Goal: Information Seeking & Learning: Find specific fact

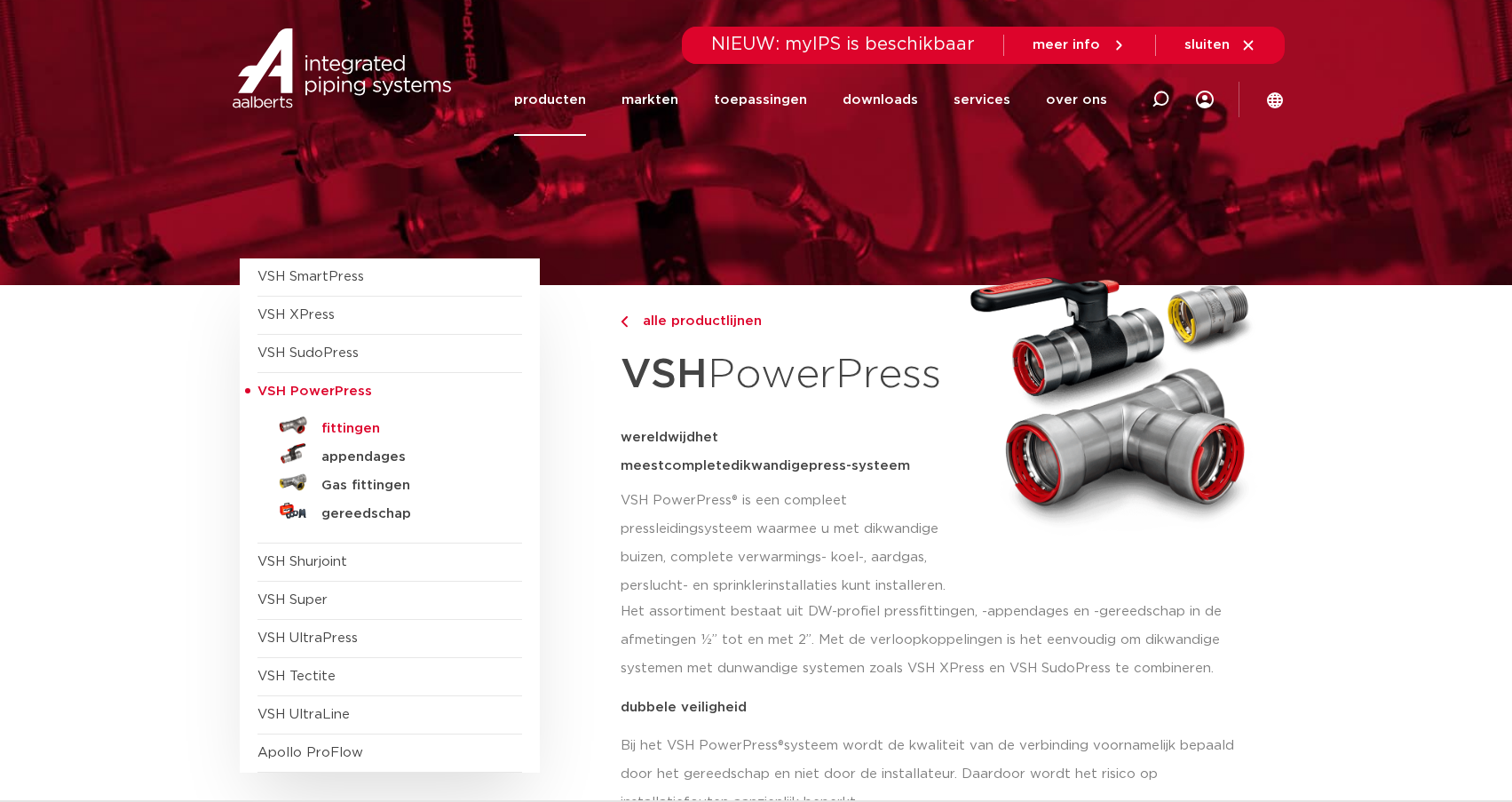
click at [346, 428] on h5 "fittingen" at bounding box center [409, 428] width 176 height 16
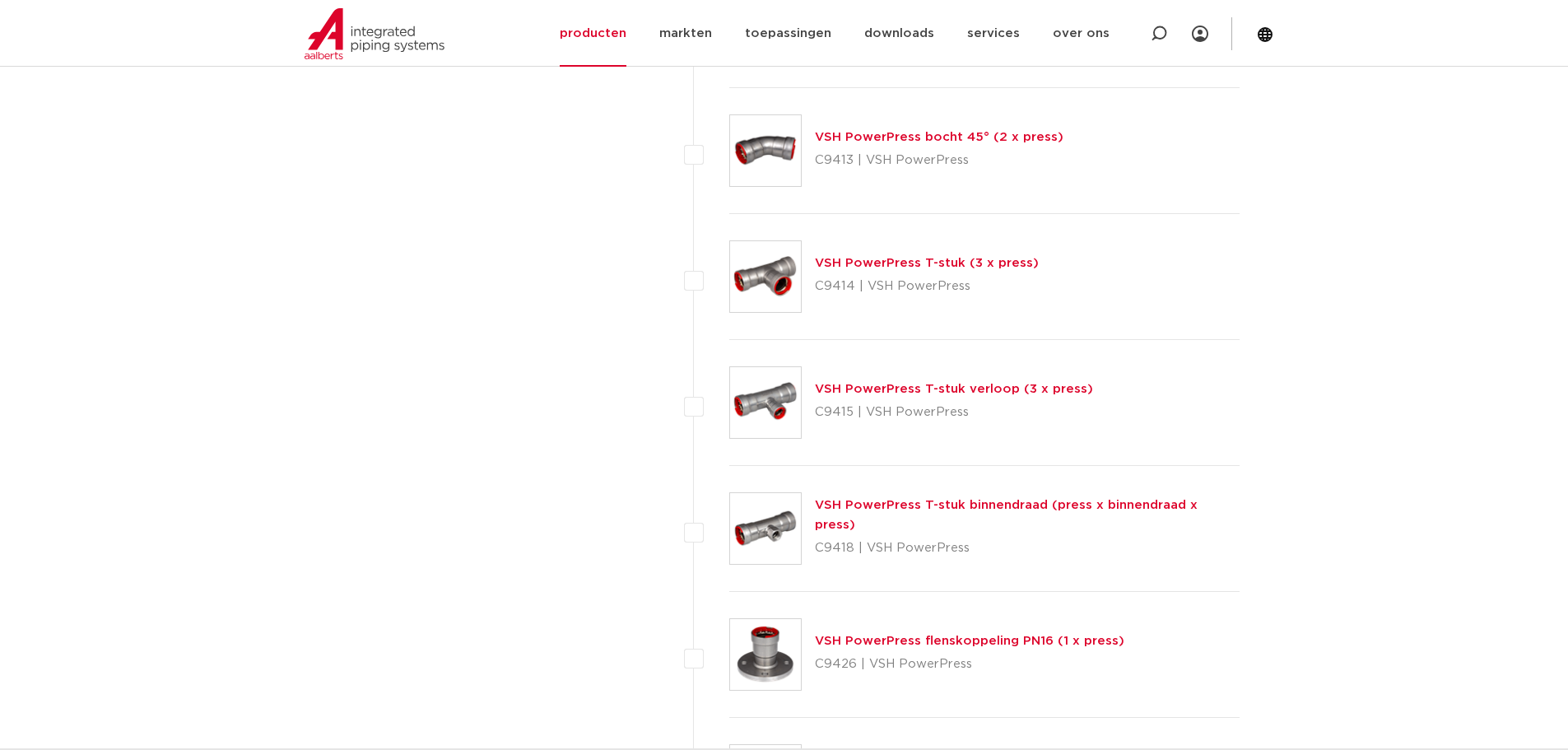
scroll to position [1317, 0]
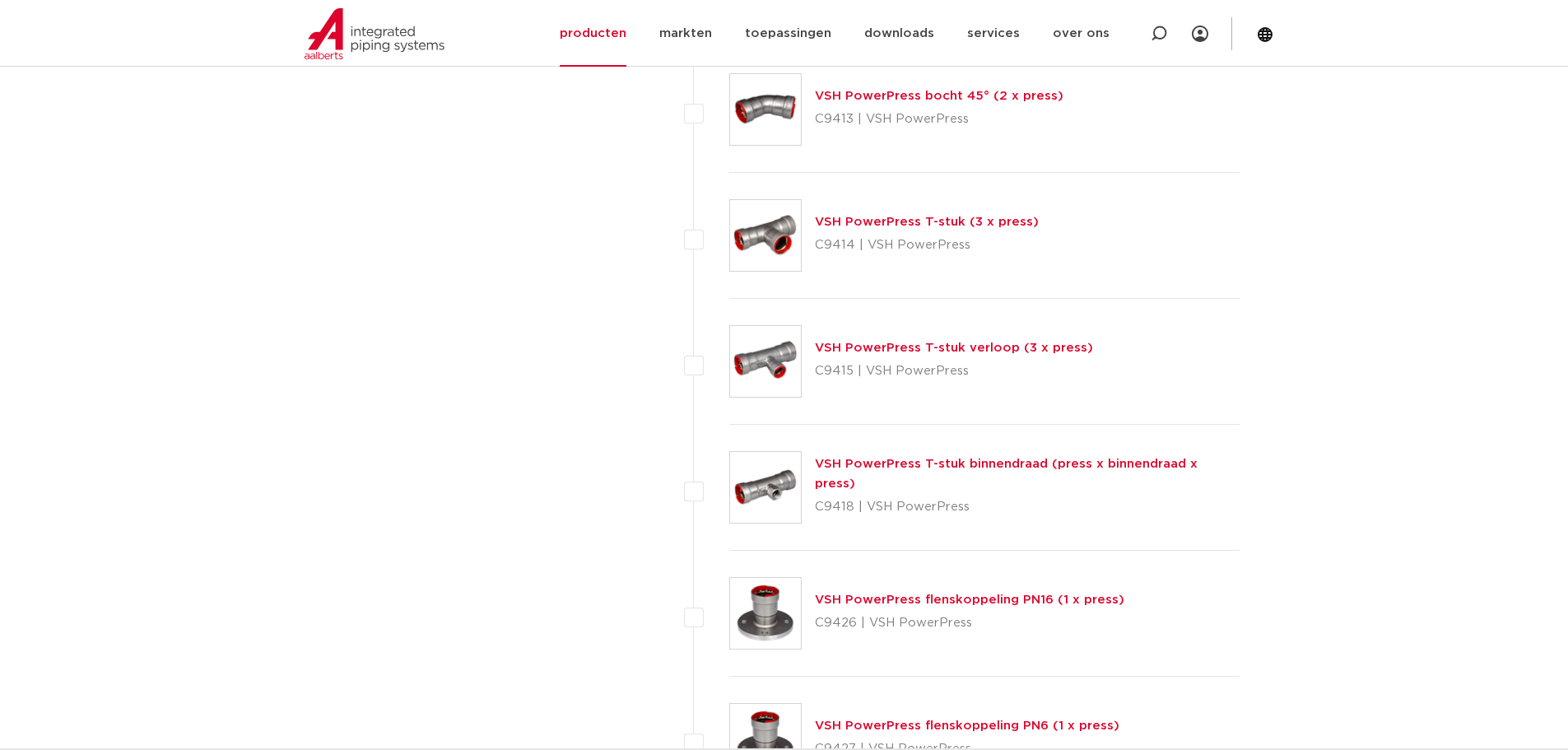
click at [1022, 349] on link "VSH PowerPress T-stuk verloop (3 x press)" at bounding box center [953, 348] width 278 height 12
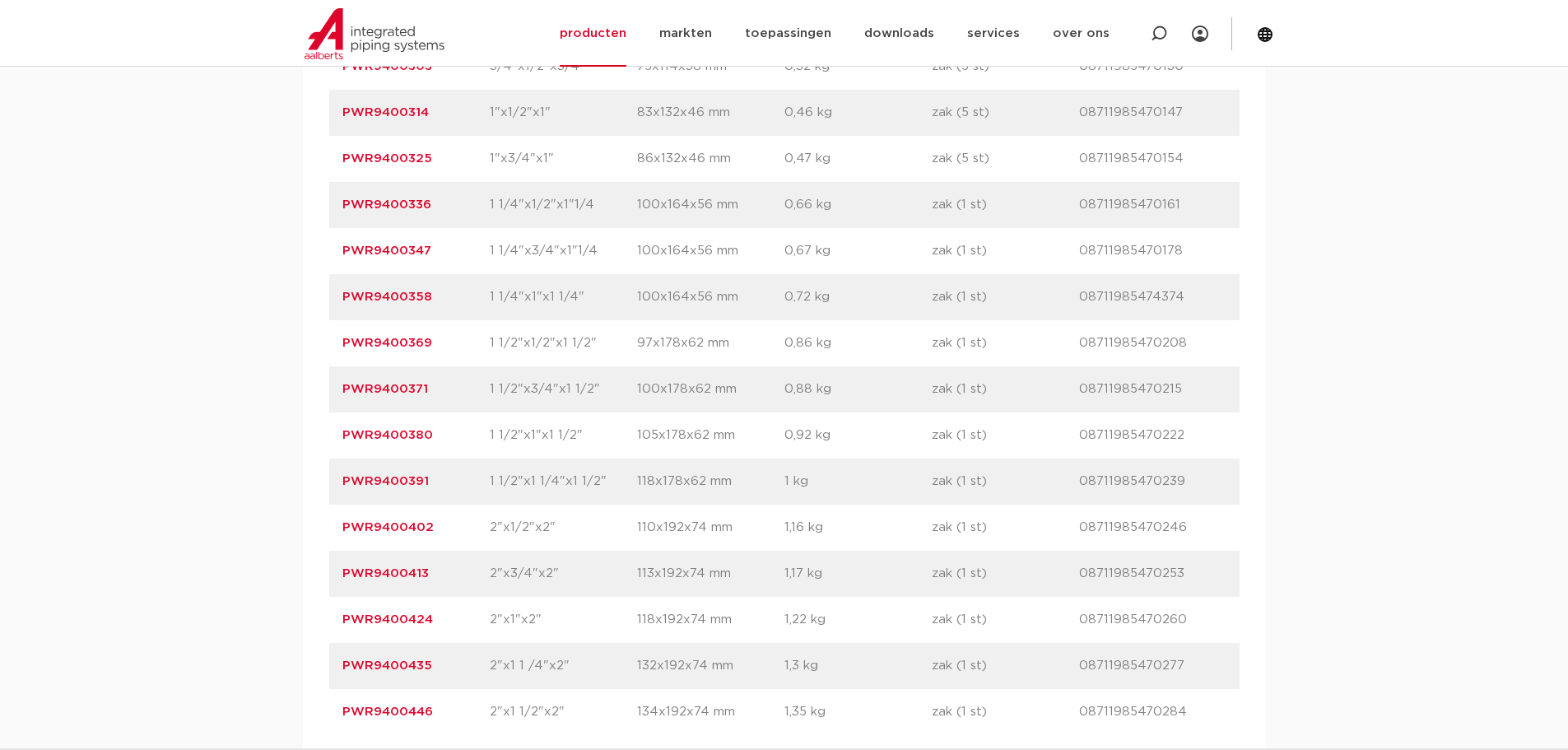
scroll to position [1235, 0]
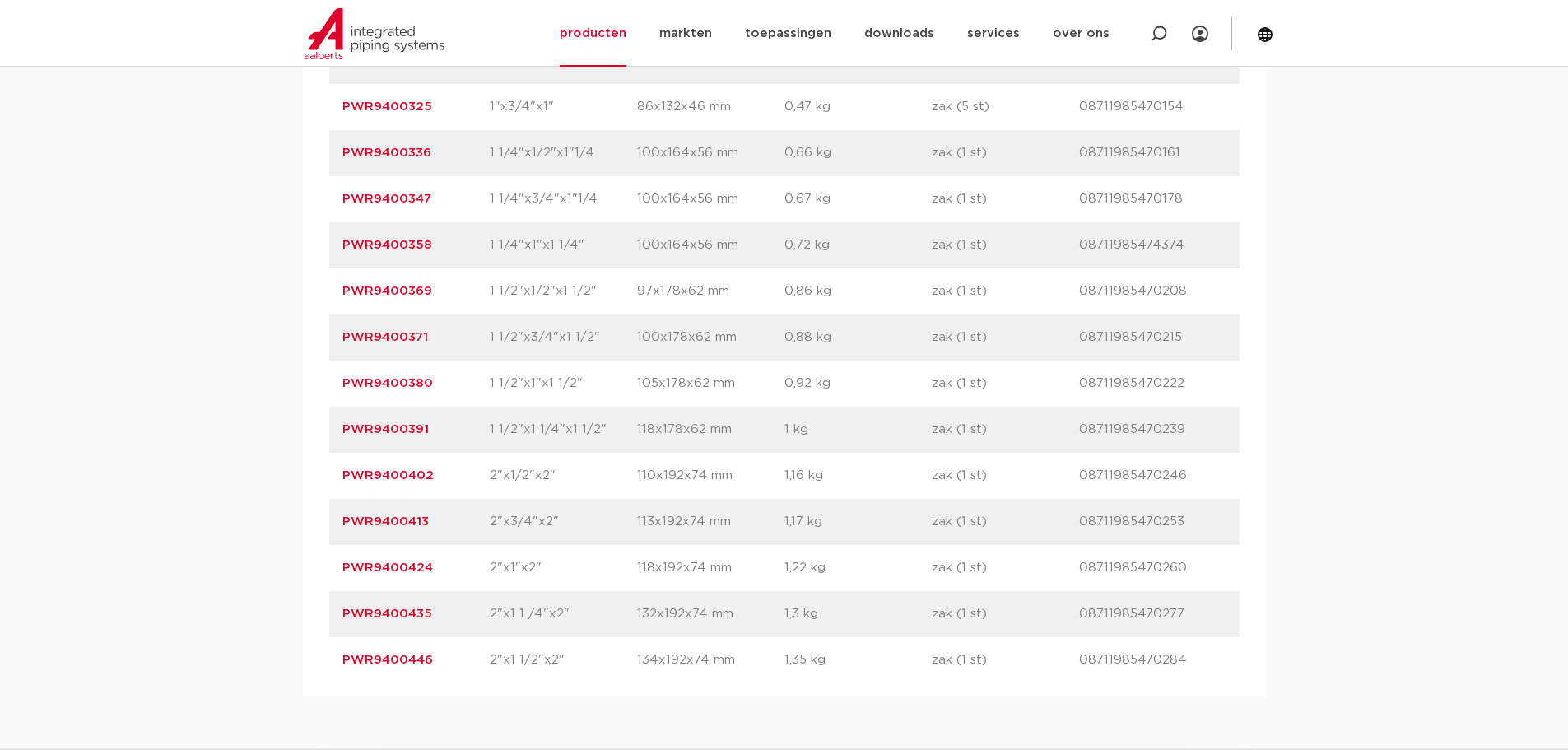
drag, startPoint x: 593, startPoint y: 422, endPoint x: 284, endPoint y: 416, distance: 309.1
click at [303, 422] on div "artikelnummer afmeting afmetingen gewicht verpakking gtin artikelnummer PWR9400…" at bounding box center [784, 314] width 963 height 764
click at [150, 404] on div "assortiment afmetingen specificaties downloads ETIM sustainability verwant asso…" at bounding box center [784, 251] width 1568 height 891
drag, startPoint x: 596, startPoint y: 327, endPoint x: 205, endPoint y: 329, distance: 391.0
click at [205, 329] on div "assortiment afmetingen specificaties downloads ETIM sustainability verwant asso…" at bounding box center [784, 251] width 1568 height 891
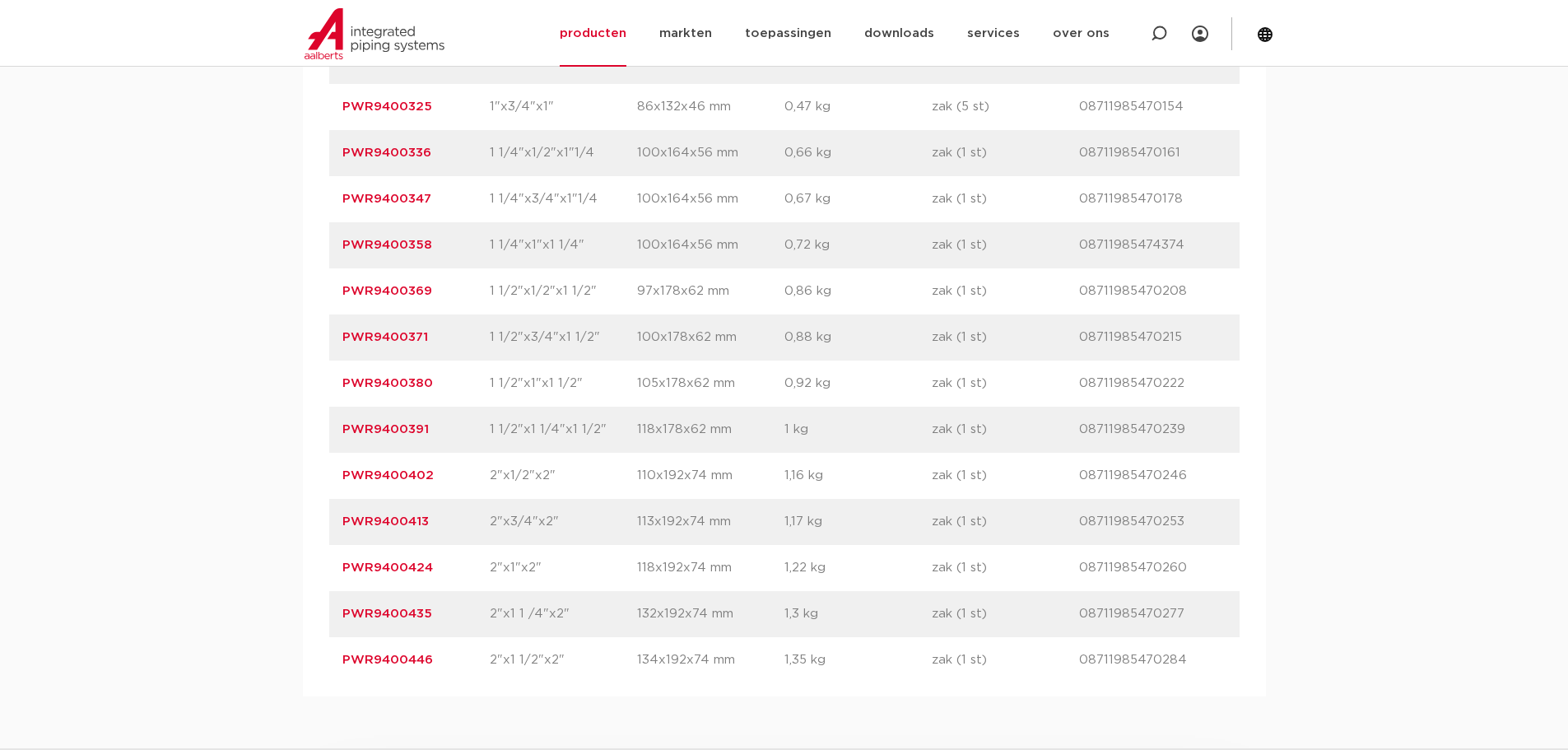
click at [200, 328] on div "assortiment afmetingen specificaties downloads ETIM sustainability verwant asso…" at bounding box center [784, 251] width 1568 height 891
drag, startPoint x: 422, startPoint y: 328, endPoint x: 479, endPoint y: 310, distance: 59.8
click at [479, 310] on div "artikelnummer PWR9400369 afmeting 1 1/2"x1/2"x1 1/2" afmetingen 97x178x62 mm ge…" at bounding box center [784, 292] width 910 height 47
drag, startPoint x: 460, startPoint y: 332, endPoint x: 324, endPoint y: 319, distance: 136.6
click at [324, 319] on div "artikelnummer afmeting afmetingen gewicht verpakking gtin artikelnummer PWR9400…" at bounding box center [784, 314] width 963 height 764
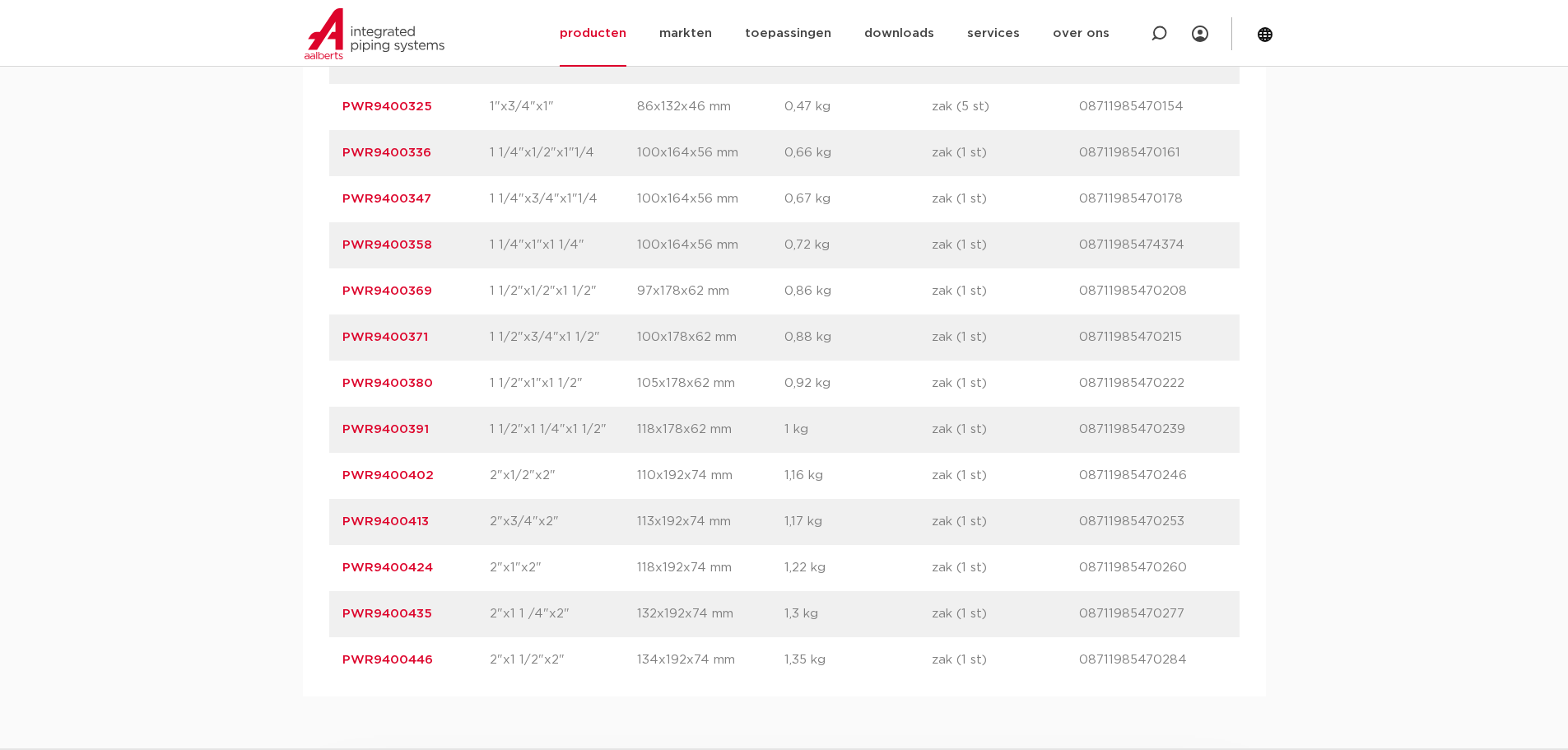
copy link "PWR9400369"
click at [823, 440] on p "1 kg" at bounding box center [859, 429] width 147 height 20
click at [975, 453] on div "artikelnummer PWR9400391 afmeting 1 1/2"x1 1/4"x1 1/2" afmetingen 118x178x62 mm…" at bounding box center [784, 429] width 910 height 47
click at [1320, 264] on div "assortiment afmetingen specificaties downloads ETIM sustainability verwant asso…" at bounding box center [784, 251] width 1568 height 891
click at [1328, 469] on div "assortiment afmetingen specificaties downloads ETIM sustainability verwant asso…" at bounding box center [784, 251] width 1568 height 891
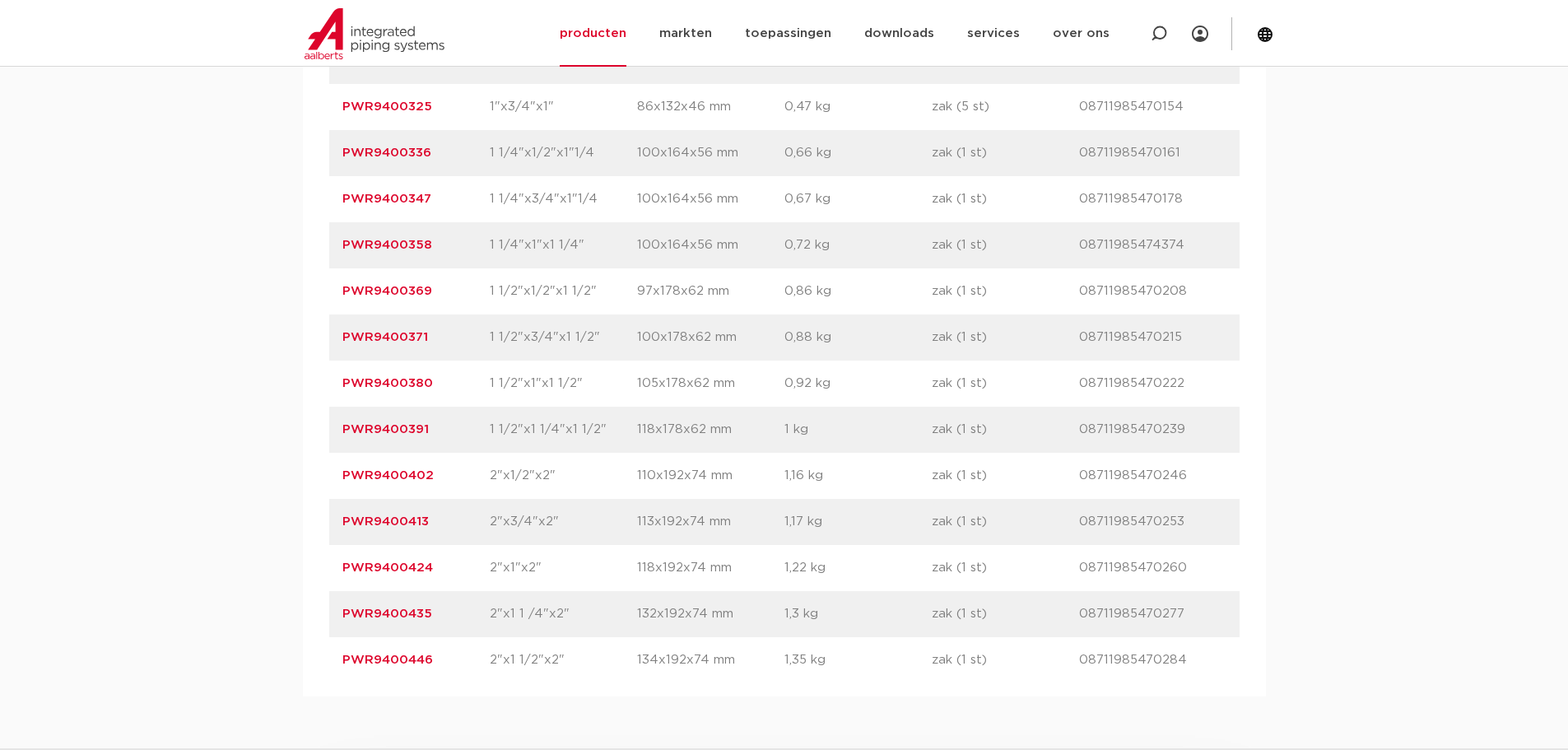
click at [1485, 293] on div "assortiment afmetingen specificaties downloads ETIM sustainability verwant asso…" at bounding box center [784, 251] width 1568 height 891
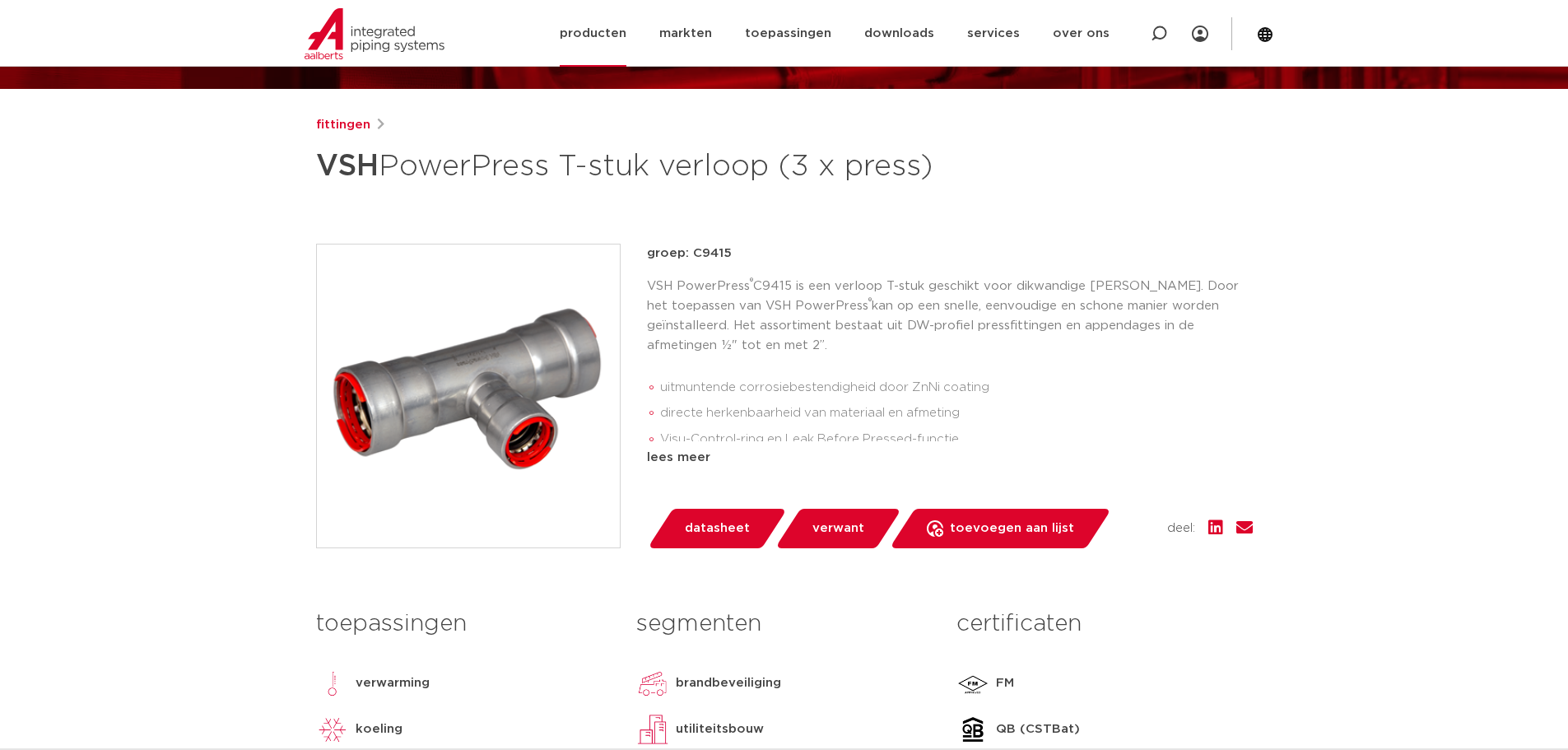
scroll to position [165, 0]
